Goal: Answer question/provide support: Share knowledge or assist other users

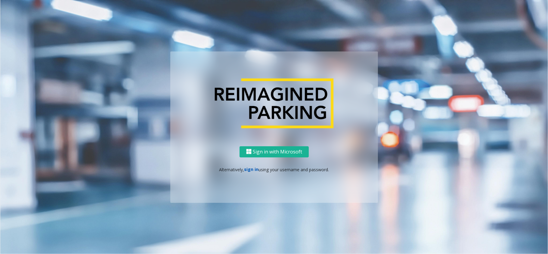
click at [248, 169] on link "sign in" at bounding box center [251, 169] width 14 height 6
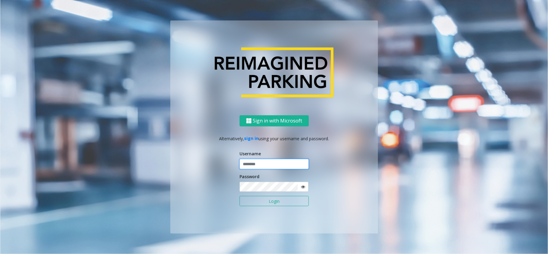
click at [261, 166] on input "text" at bounding box center [274, 164] width 69 height 10
type input "*******"
click at [283, 204] on button "Login" at bounding box center [274, 201] width 69 height 10
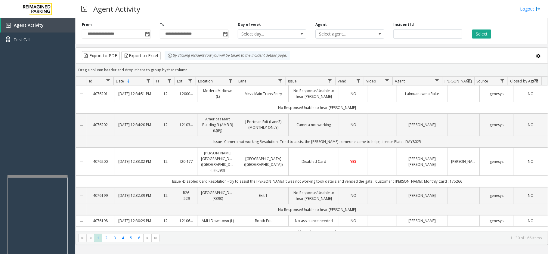
click at [39, 175] on div at bounding box center [38, 176] width 60 height 2
drag, startPoint x: 33, startPoint y: 155, endPoint x: 26, endPoint y: 152, distance: 7.8
click at [21, 155] on div "Agent Activity Test Call" at bounding box center [37, 145] width 75 height 254
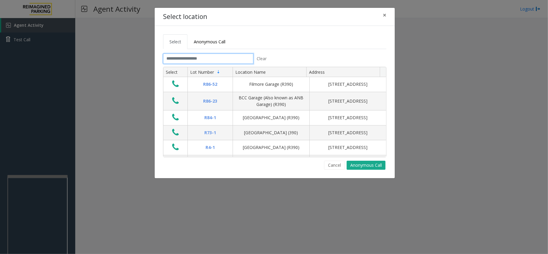
click at [210, 59] on input "text" at bounding box center [208, 59] width 90 height 10
click at [227, 52] on tabset "Select Anonymous Call Clear Select Lot Number Location Name Address R86-52 Film…" at bounding box center [274, 101] width 223 height 135
click at [227, 58] on input "text" at bounding box center [208, 59] width 90 height 10
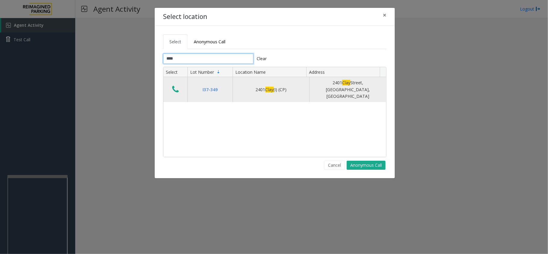
type input "****"
click at [174, 87] on icon "Data table" at bounding box center [175, 89] width 7 height 8
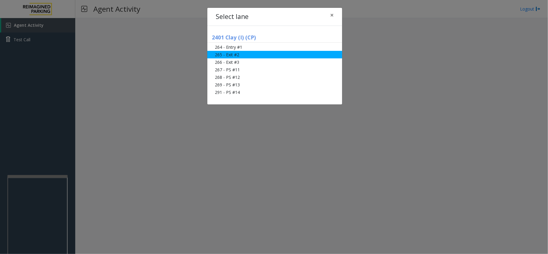
click at [241, 55] on li "265 - Exit #2" at bounding box center [274, 55] width 135 height 8
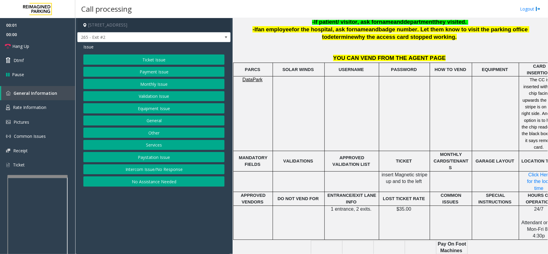
scroll to position [241, 21]
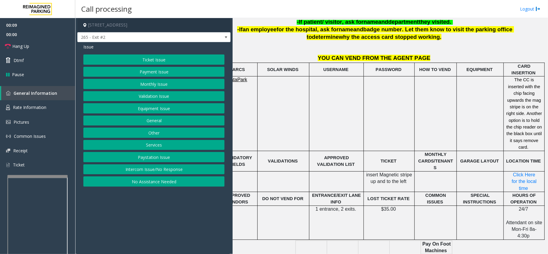
click at [146, 73] on button "Payment Issue" at bounding box center [153, 72] width 141 height 10
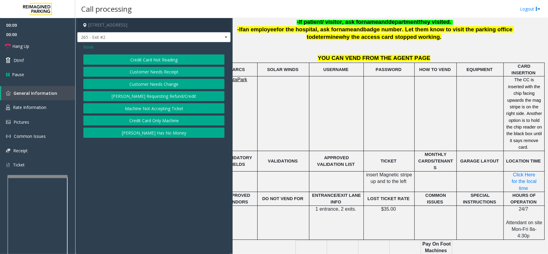
click at [148, 62] on button "Credit Card Not Reading" at bounding box center [153, 59] width 141 height 10
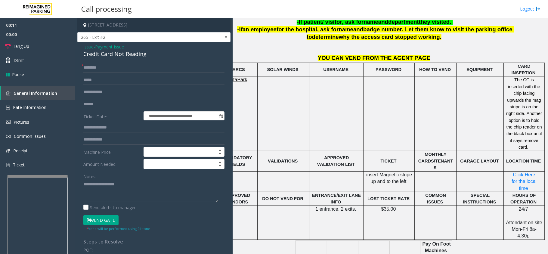
paste textarea "**********"
click at [105, 51] on div "Credit Card Not Reading" at bounding box center [153, 54] width 141 height 8
click at [138, 199] on textarea at bounding box center [150, 191] width 135 height 23
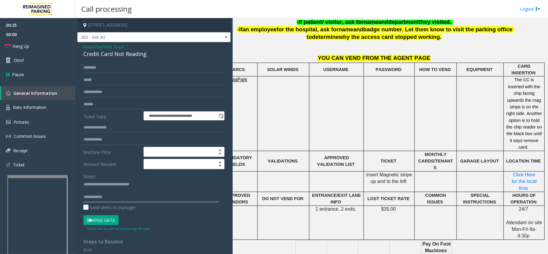
paste textarea "**********"
type textarea "**********"
click at [108, 103] on input "text" at bounding box center [153, 104] width 141 height 10
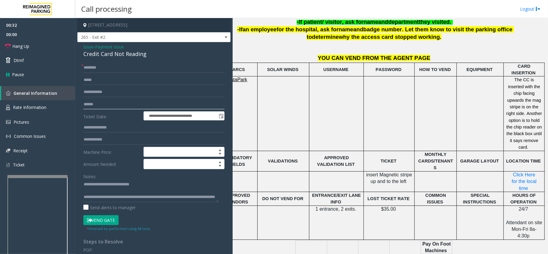
click at [118, 102] on input "text" at bounding box center [153, 104] width 141 height 10
drag, startPoint x: 118, startPoint y: 102, endPoint x: 104, endPoint y: 110, distance: 16.2
click at [104, 110] on form "**********" at bounding box center [153, 147] width 141 height 169
click at [163, 102] on input "text" at bounding box center [153, 104] width 141 height 10
click at [146, 70] on input "text" at bounding box center [153, 68] width 141 height 10
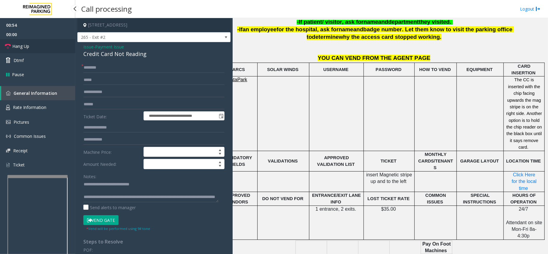
click at [52, 46] on link "Hang Up" at bounding box center [37, 46] width 75 height 14
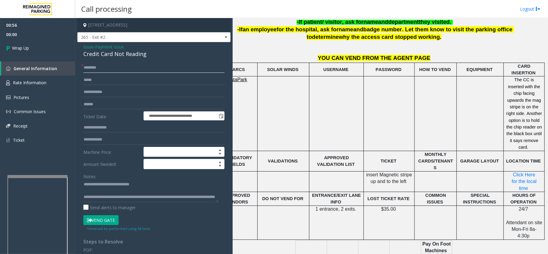
click at [114, 63] on input "text" at bounding box center [153, 68] width 141 height 10
type input "**"
drag, startPoint x: 110, startPoint y: 197, endPoint x: 165, endPoint y: 202, distance: 55.1
click at [165, 202] on textarea at bounding box center [150, 191] width 135 height 23
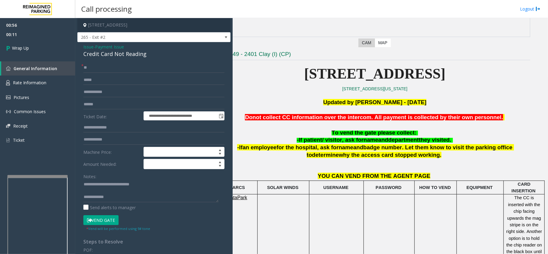
scroll to position [120, 21]
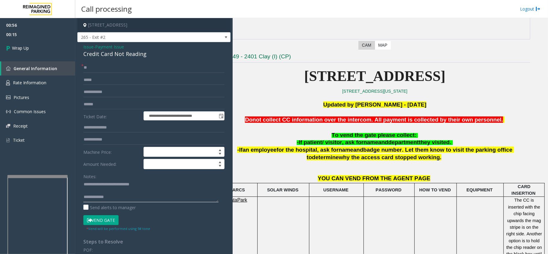
paste textarea "**********"
click at [123, 201] on textarea at bounding box center [150, 191] width 135 height 23
type textarea "**********"
click at [43, 45] on link "Wrap Up" at bounding box center [37, 48] width 75 height 18
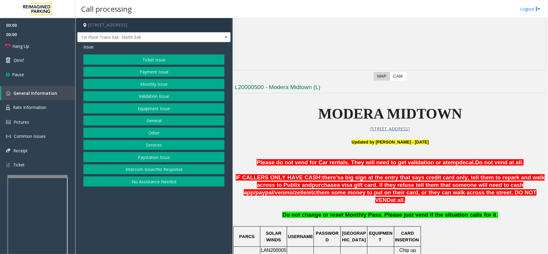
scroll to position [241, 0]
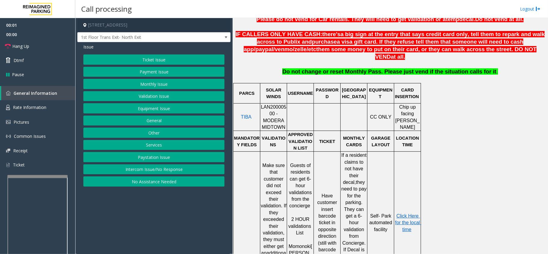
click at [276, 104] on span "LAN20000500 - MODERA MIDTOWN" at bounding box center [274, 116] width 26 height 25
click at [158, 75] on button "Payment Issue" at bounding box center [153, 72] width 141 height 10
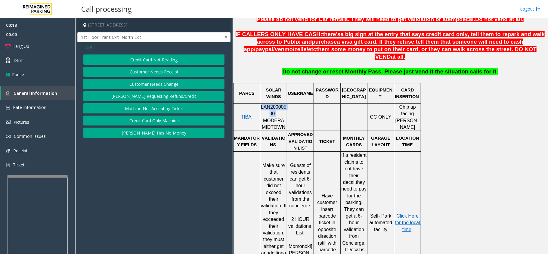
click at [160, 63] on button "Credit Card Not Reading" at bounding box center [153, 59] width 141 height 10
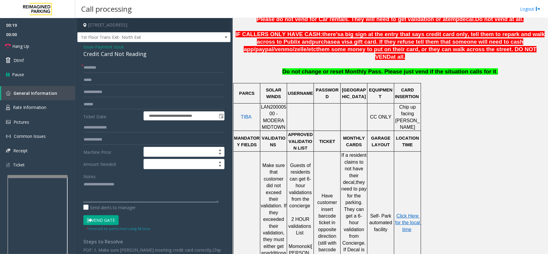
paste textarea "**********"
click at [93, 51] on div "Credit Card Not Reading" at bounding box center [153, 54] width 141 height 8
click at [152, 197] on textarea at bounding box center [150, 191] width 135 height 23
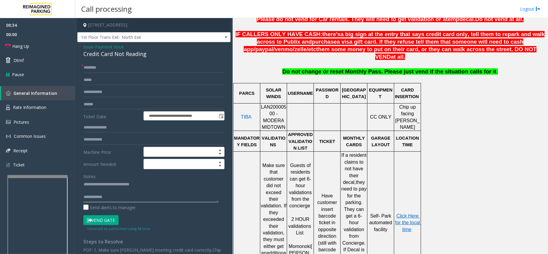
click at [155, 201] on textarea at bounding box center [150, 191] width 135 height 23
paste textarea "**********"
type textarea "**********"
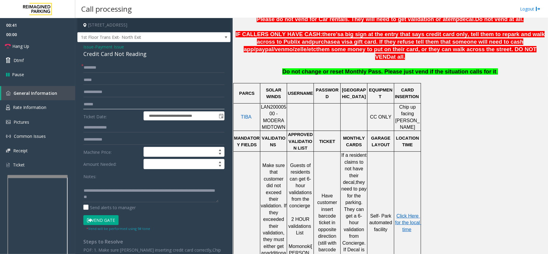
click at [129, 102] on input "text" at bounding box center [153, 104] width 141 height 10
type input "*******"
click at [145, 69] on input "text" at bounding box center [153, 68] width 141 height 10
type input "****"
click at [107, 218] on button "Vend Gate" at bounding box center [100, 220] width 35 height 10
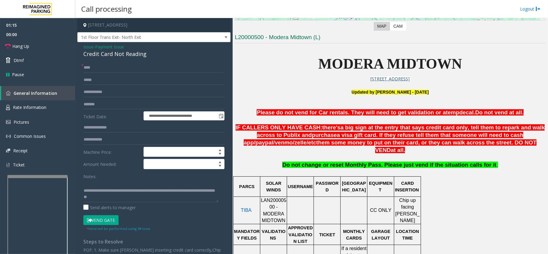
scroll to position [40, 0]
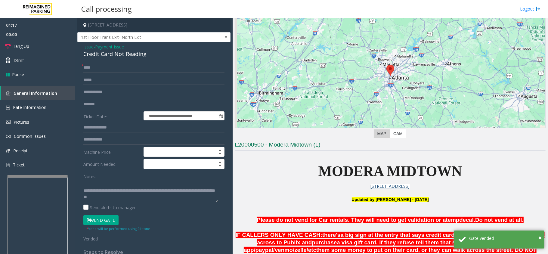
drag, startPoint x: 306, startPoint y: 210, endPoint x: 293, endPoint y: 220, distance: 16.9
click at [293, 220] on span "Please do not vend for Car rentals. They will need to get validation or a" at bounding box center [351, 220] width 189 height 6
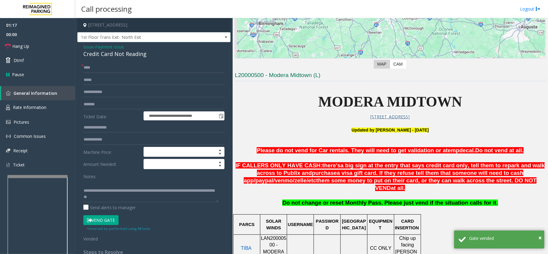
scroll to position [201, 0]
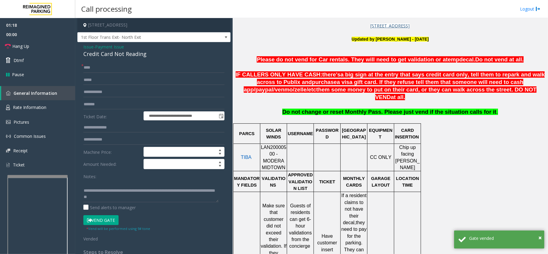
click at [300, 222] on span "Guests of residents can get 6-hour validations from the concierge" at bounding box center [301, 225] width 24 height 45
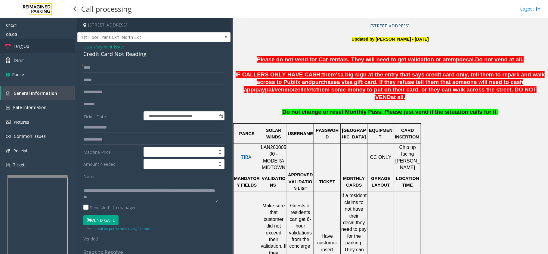
click at [51, 42] on link "Hang Up" at bounding box center [37, 46] width 75 height 14
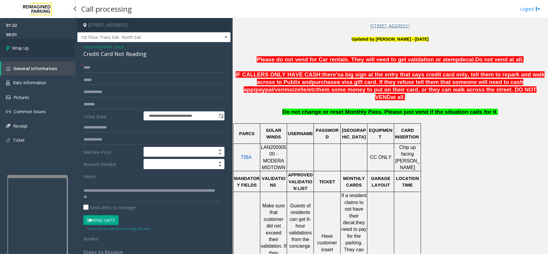
click at [51, 42] on link "Wrap Up" at bounding box center [37, 48] width 75 height 18
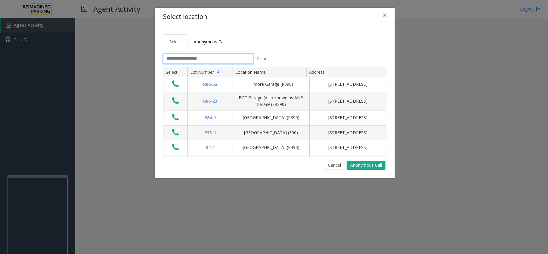
click at [207, 62] on input "text" at bounding box center [208, 59] width 90 height 10
click at [216, 62] on input "text" at bounding box center [208, 59] width 90 height 10
click at [335, 166] on button "Cancel" at bounding box center [334, 165] width 21 height 9
click at [219, 62] on input "text" at bounding box center [208, 59] width 90 height 10
click at [218, 58] on input "text" at bounding box center [208, 59] width 90 height 10
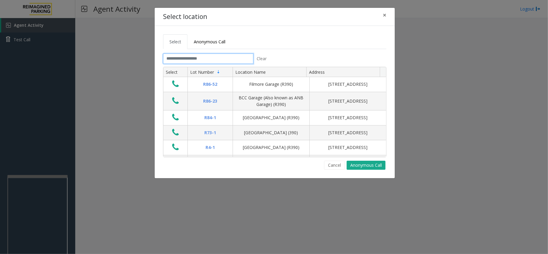
click at [211, 58] on input "text" at bounding box center [208, 59] width 90 height 10
click at [210, 58] on input "text" at bounding box center [208, 59] width 90 height 10
click at [246, 54] on input "text" at bounding box center [208, 59] width 90 height 10
click at [246, 59] on input "text" at bounding box center [208, 59] width 90 height 10
click at [327, 46] on ul "Select Anonymous Call" at bounding box center [274, 41] width 223 height 15
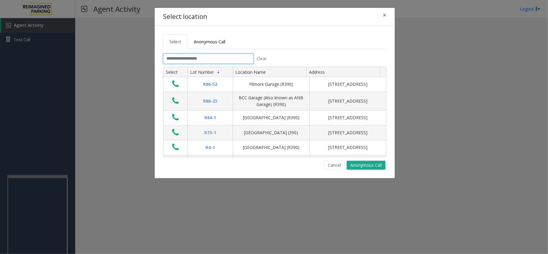
click at [232, 56] on input "text" at bounding box center [208, 59] width 90 height 10
click at [232, 58] on input "text" at bounding box center [208, 59] width 90 height 10
drag, startPoint x: 239, startPoint y: 28, endPoint x: 205, endPoint y: 47, distance: 39.1
drag, startPoint x: 205, startPoint y: 47, endPoint x: 205, endPoint y: 8, distance: 39.1
click at [205, 47] on link "Anonymous Call" at bounding box center [210, 41] width 44 height 15
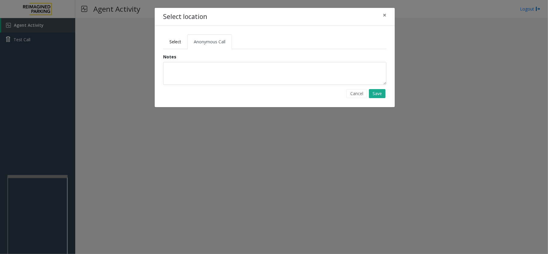
drag, startPoint x: 296, startPoint y: 24, endPoint x: 291, endPoint y: 28, distance: 6.8
click at [291, 28] on div "Select Anonymous Call Clear Select Lot Number Location Name Address R86-52 Film…" at bounding box center [275, 66] width 240 height 81
click at [167, 45] on link "Select" at bounding box center [175, 41] width 24 height 15
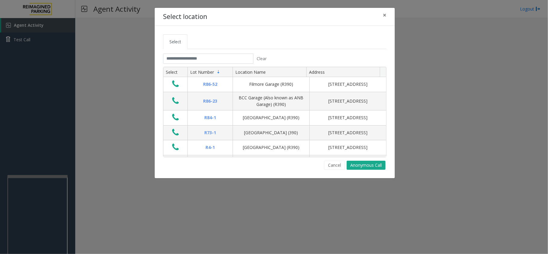
click at [239, 65] on tab "Clear Select Lot Number Location Name Address R86-[GEOGRAPHIC_DATA][STREET_ADDR…" at bounding box center [274, 112] width 223 height 116
click at [239, 62] on input "text" at bounding box center [208, 59] width 90 height 10
click at [241, 60] on input "text" at bounding box center [208, 59] width 90 height 10
drag, startPoint x: 230, startPoint y: 54, endPoint x: 225, endPoint y: 57, distance: 5.3
click at [225, 57] on input "text" at bounding box center [208, 59] width 90 height 10
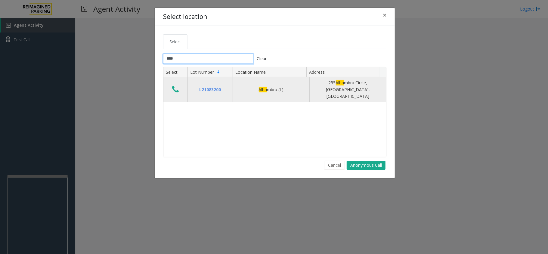
type input "****"
drag, startPoint x: 175, startPoint y: 88, endPoint x: 226, endPoint y: 89, distance: 51.5
click at [175, 88] on icon "Data table" at bounding box center [175, 89] width 7 height 8
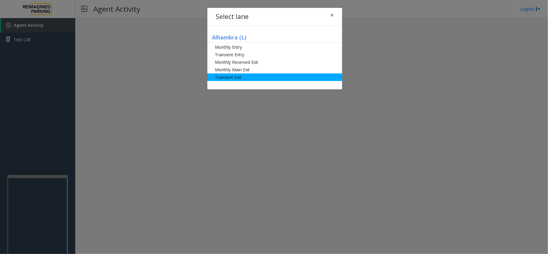
click at [250, 77] on li "Transient Exit" at bounding box center [274, 77] width 135 height 8
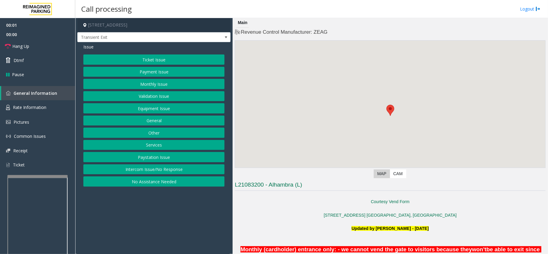
drag, startPoint x: 178, startPoint y: 202, endPoint x: 172, endPoint y: 208, distance: 8.1
click at [172, 208] on app-call-processing-form "[STREET_ADDRESS] Transient Exit Issue Ticket Issue Payment Issue Monthly Issue …" at bounding box center [153, 136] width 157 height 236
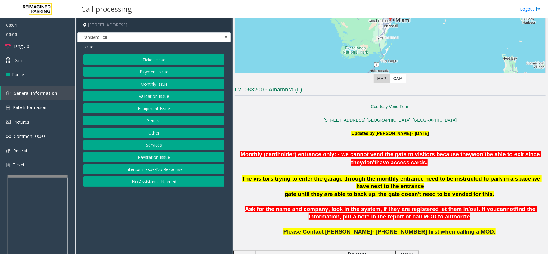
scroll to position [160, 0]
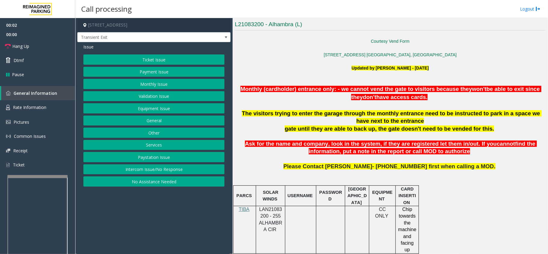
drag, startPoint x: 319, startPoint y: 211, endPoint x: 316, endPoint y: 213, distance: 3.9
click at [316, 213] on div at bounding box center [316, 230] width 2 height 48
click at [282, 214] on p "LAN21083200 - 255 ALHAMBRA CIR" at bounding box center [270, 219] width 25 height 27
click at [258, 216] on p "LAN21083200 - 255 ALHAMBRA CIR" at bounding box center [270, 219] width 25 height 27
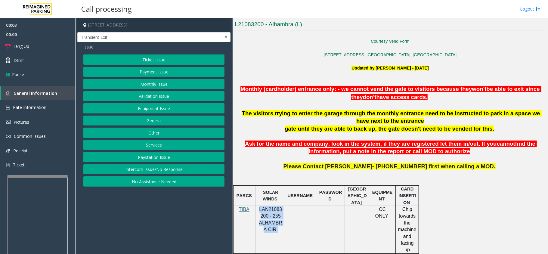
click at [258, 216] on p "LAN21083200 - 255 ALHAMBRA CIR" at bounding box center [270, 219] width 25 height 27
copy p "LAN21083200 - 255 ALHAMBRA CIR"
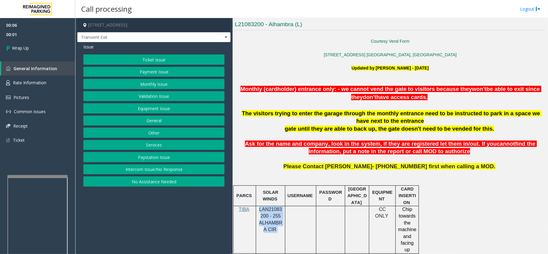
drag, startPoint x: 159, startPoint y: 168, endPoint x: 146, endPoint y: 119, distance: 50.2
click at [159, 168] on button "Intercom Issue/No Response" at bounding box center [153, 169] width 141 height 10
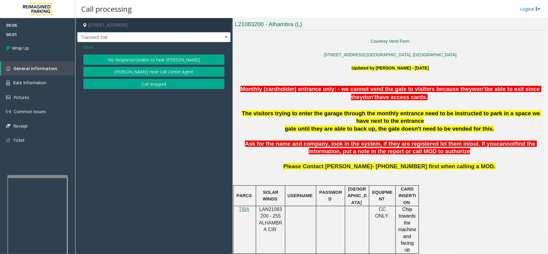
click at [132, 79] on div "No Response/Unable to hear [PERSON_NAME] Cannot Hear Call Center Agent Call dro…" at bounding box center [153, 71] width 141 height 35
click at [128, 81] on button "Call dropped" at bounding box center [153, 84] width 141 height 10
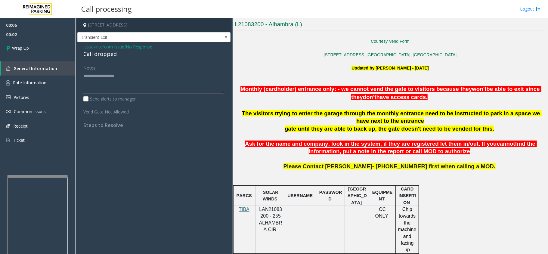
click at [104, 55] on div "Call dropped" at bounding box center [153, 54] width 141 height 8
copy div "Call dropped"
click at [111, 74] on textarea at bounding box center [153, 82] width 141 height 23
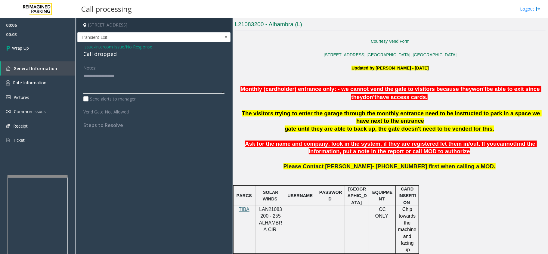
paste textarea "**********"
type textarea "**********"
click at [47, 53] on link "Wrap Up" at bounding box center [37, 48] width 75 height 18
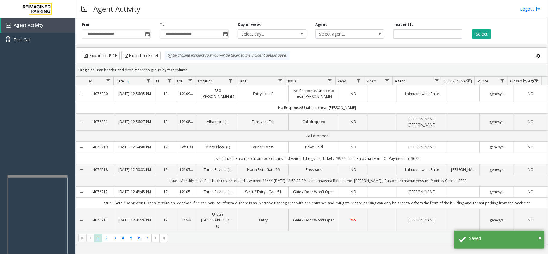
drag, startPoint x: 264, startPoint y: 7, endPoint x: 232, endPoint y: 7, distance: 31.9
click at [232, 7] on div "Agent Activity Logout" at bounding box center [311, 9] width 473 height 18
